Goal: Transaction & Acquisition: Download file/media

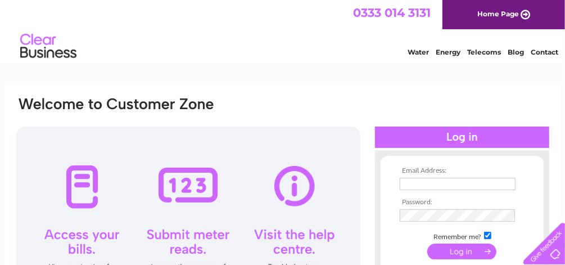
type input "[EMAIL_ADDRESS][DOMAIN_NAME]"
click at [458, 252] on input "submit" at bounding box center [461, 251] width 69 height 16
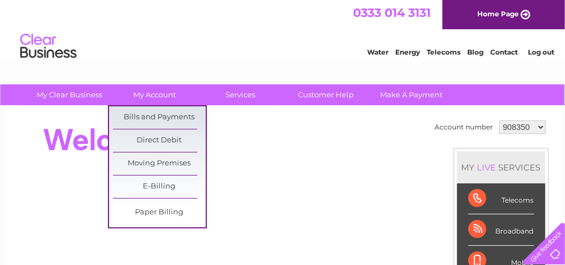
click at [147, 116] on link "Bills and Payments" at bounding box center [159, 117] width 93 height 22
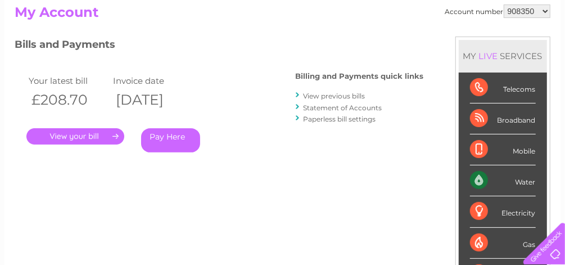
scroll to position [134, 0]
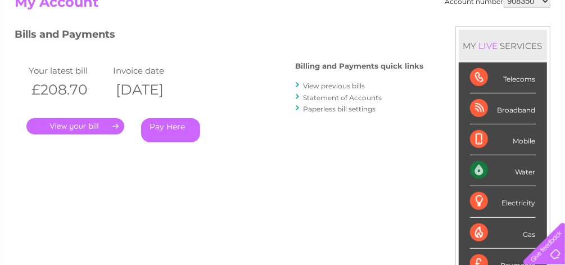
click at [64, 124] on link "." at bounding box center [75, 126] width 98 height 16
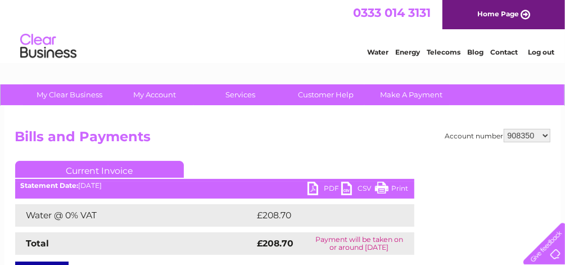
click at [329, 186] on link "PDF" at bounding box center [324, 189] width 34 height 16
click at [542, 136] on select "908350 1105490" at bounding box center [526, 135] width 47 height 13
select select "1105490"
click at [504, 129] on select "908350 1105490" at bounding box center [526, 135] width 47 height 13
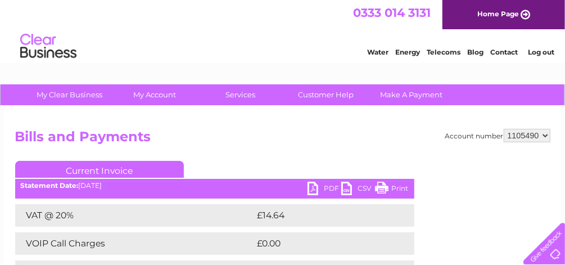
click at [330, 186] on link "PDF" at bounding box center [324, 189] width 34 height 16
click at [505, 48] on link "Contact" at bounding box center [504, 52] width 28 height 8
